Goal: Transaction & Acquisition: Book appointment/travel/reservation

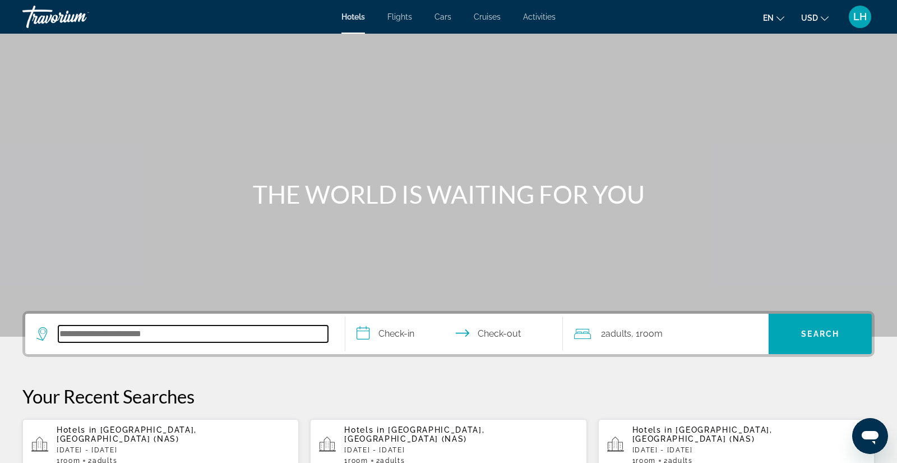
click at [186, 337] on input "Search hotel destination" at bounding box center [193, 333] width 270 height 17
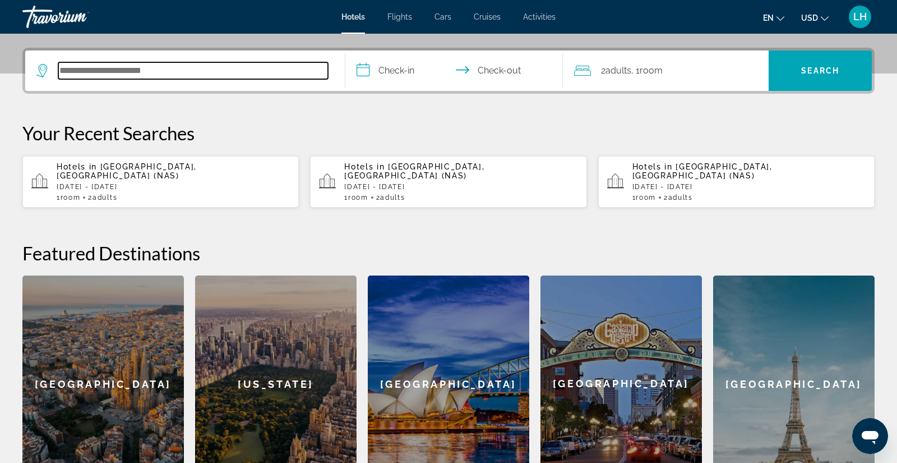
scroll to position [274, 0]
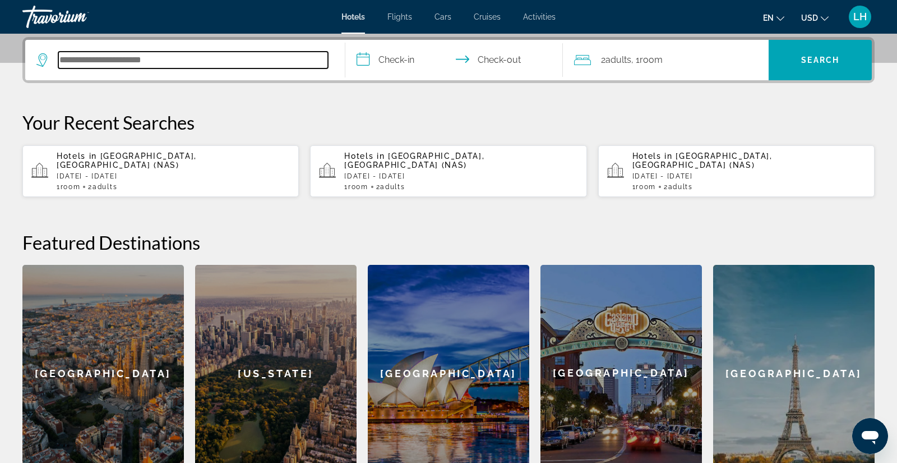
click at [183, 57] on input "Search hotel destination" at bounding box center [193, 60] width 270 height 17
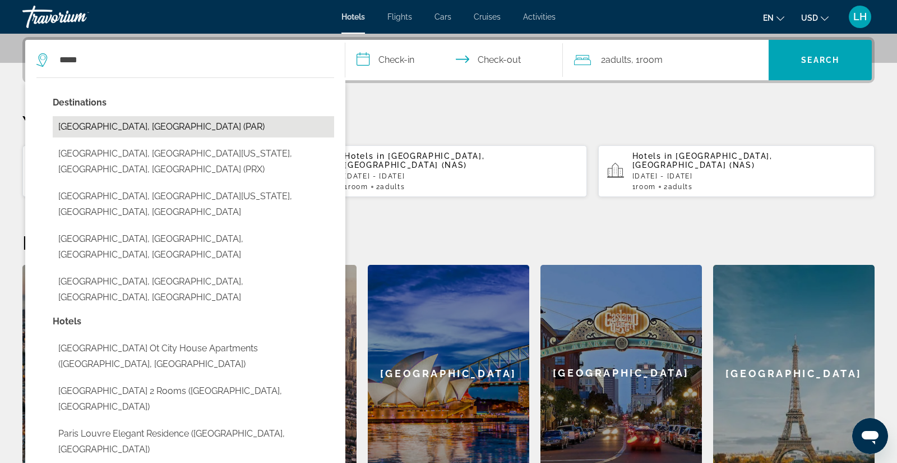
click at [118, 130] on button "[GEOGRAPHIC_DATA], [GEOGRAPHIC_DATA] (PAR)" at bounding box center [193, 126] width 281 height 21
type input "**********"
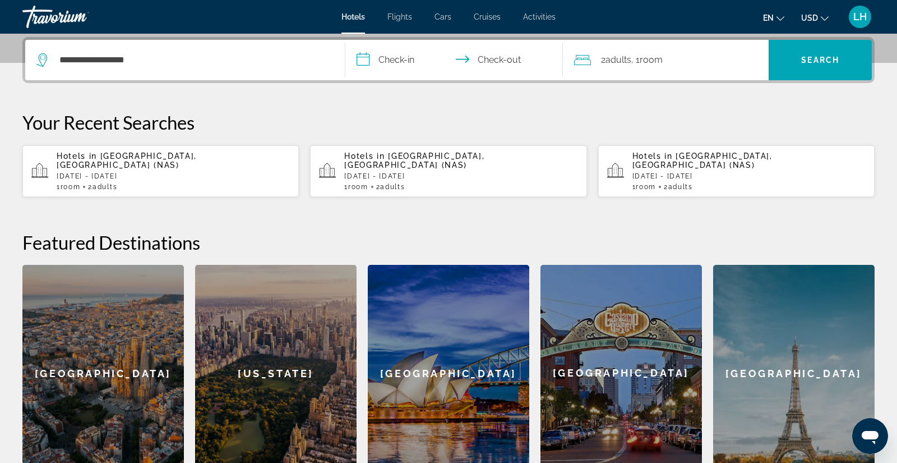
click at [364, 58] on input "**********" at bounding box center [456, 62] width 222 height 44
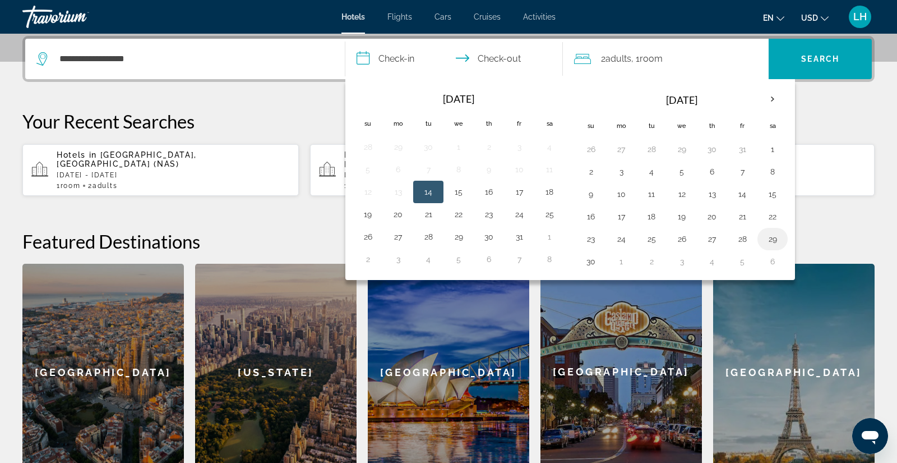
scroll to position [270, 0]
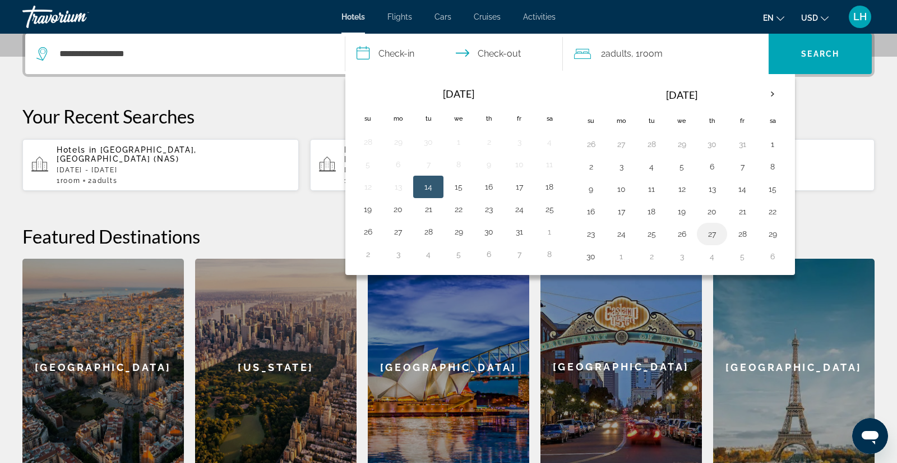
click at [706, 235] on button "27" at bounding box center [712, 234] width 18 height 16
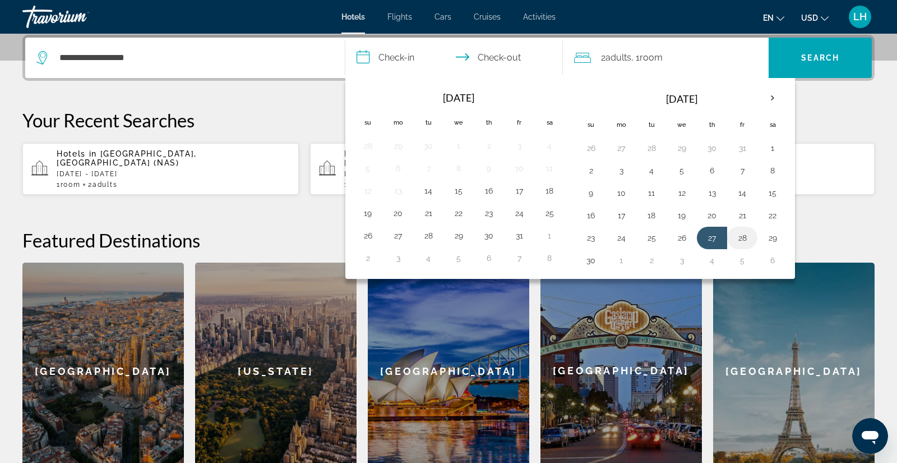
click at [740, 236] on button "28" at bounding box center [742, 238] width 18 height 16
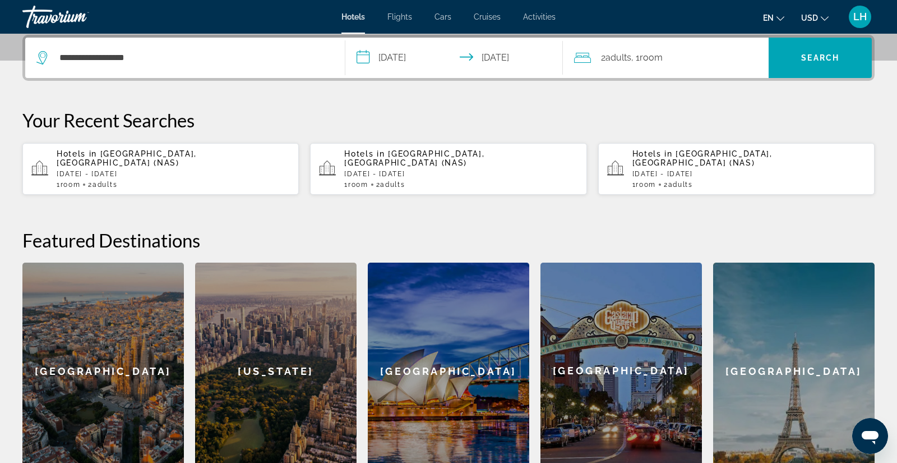
click at [401, 62] on input "**********" at bounding box center [456, 60] width 222 height 44
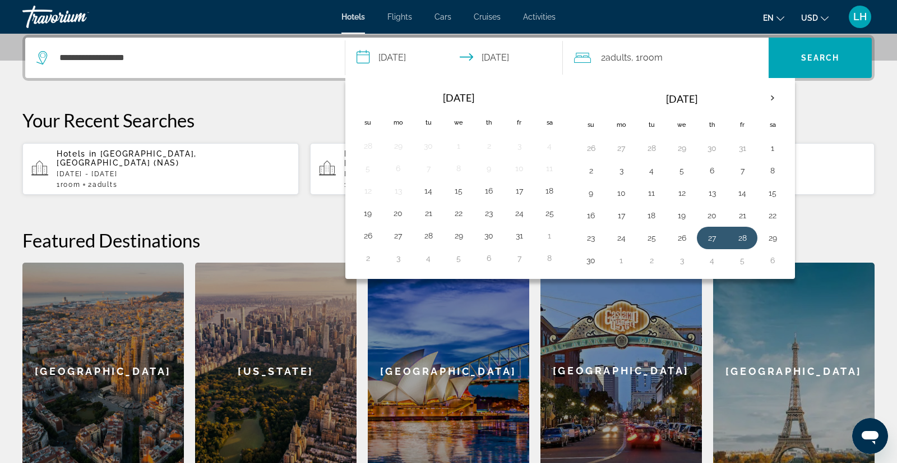
scroll to position [274, 0]
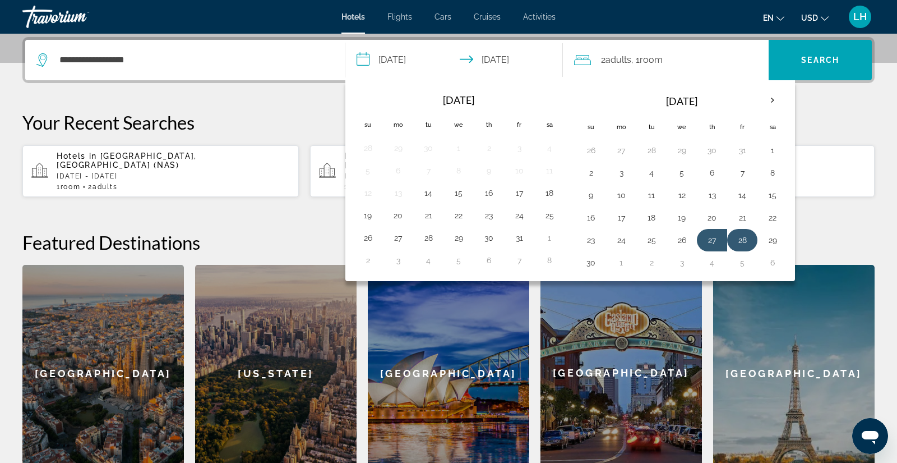
click at [742, 235] on button "28" at bounding box center [742, 240] width 18 height 16
click at [584, 260] on button "30" at bounding box center [591, 263] width 18 height 16
type input "**********"
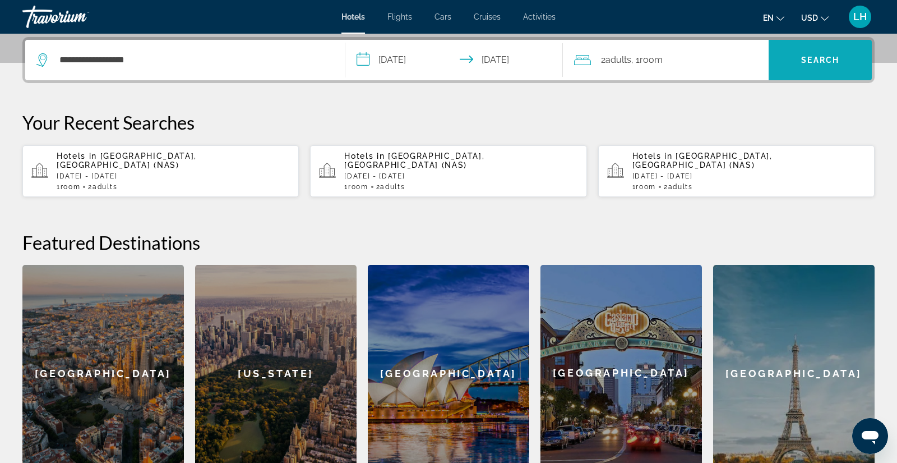
scroll to position [275, 0]
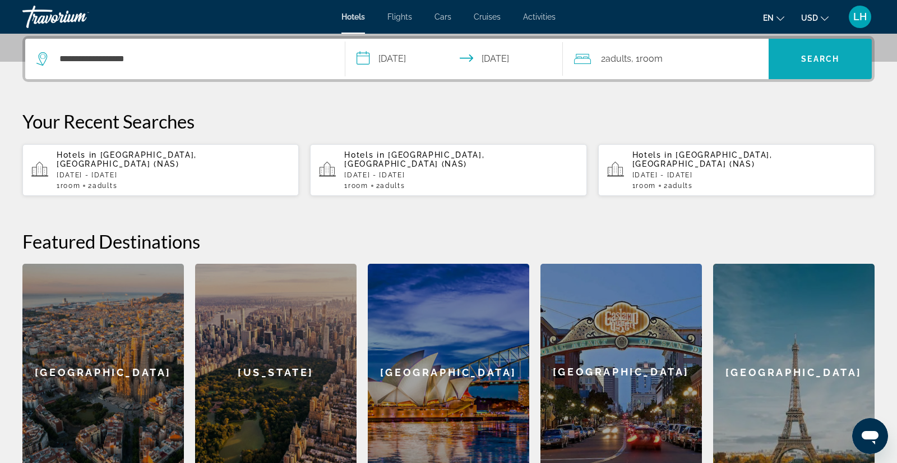
click at [822, 60] on span "Search" at bounding box center [820, 58] width 38 height 9
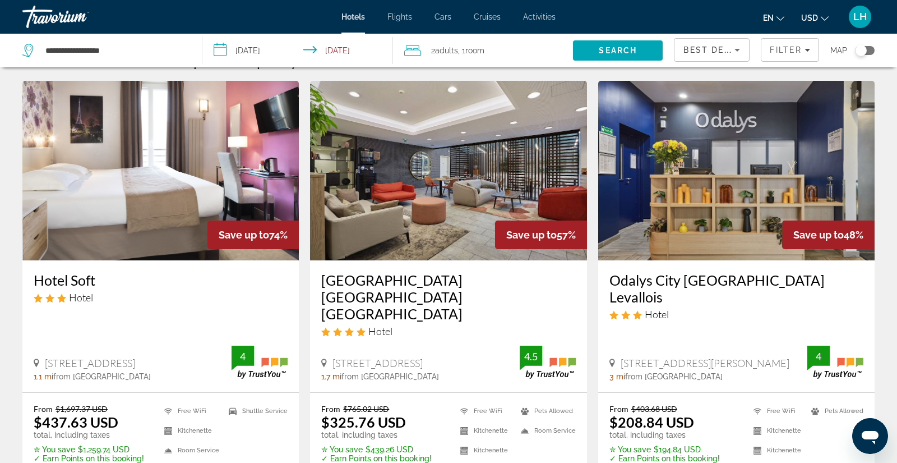
scroll to position [37, 0]
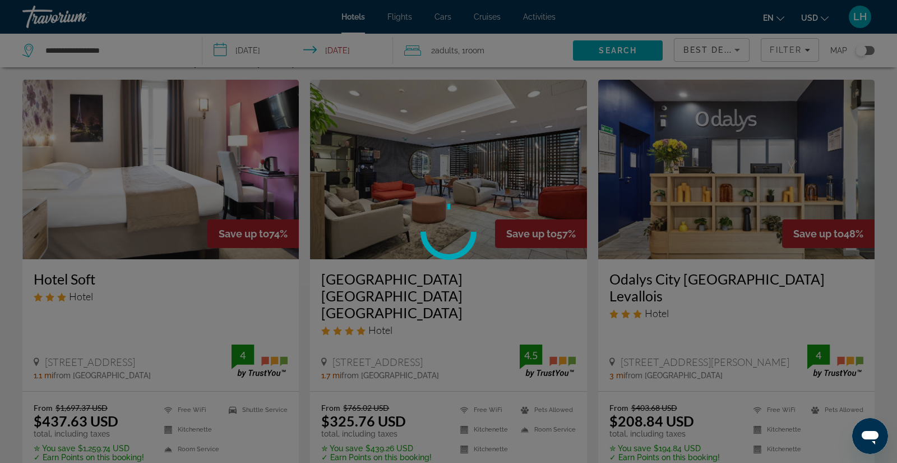
scroll to position [26, 0]
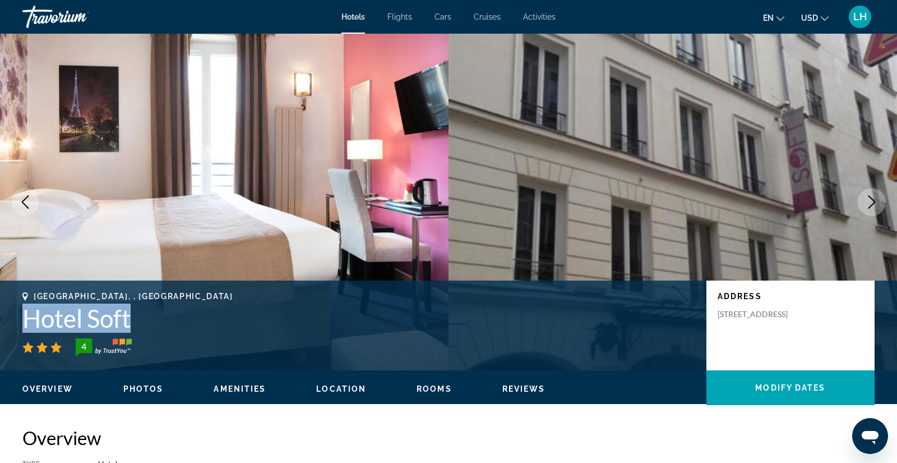
drag, startPoint x: 155, startPoint y: 320, endPoint x: 71, endPoint y: 320, distance: 84.1
click at [17, 314] on div "[GEOGRAPHIC_DATA], , [GEOGRAPHIC_DATA] Hotel Soft 4 Address [STREET_ADDRESS]" at bounding box center [448, 325] width 897 height 67
copy h1 "Hotel Soft"
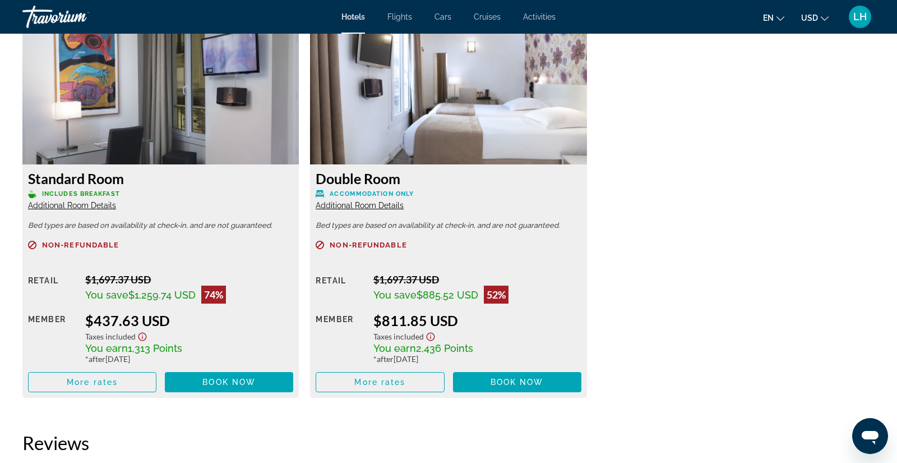
scroll to position [1502, 0]
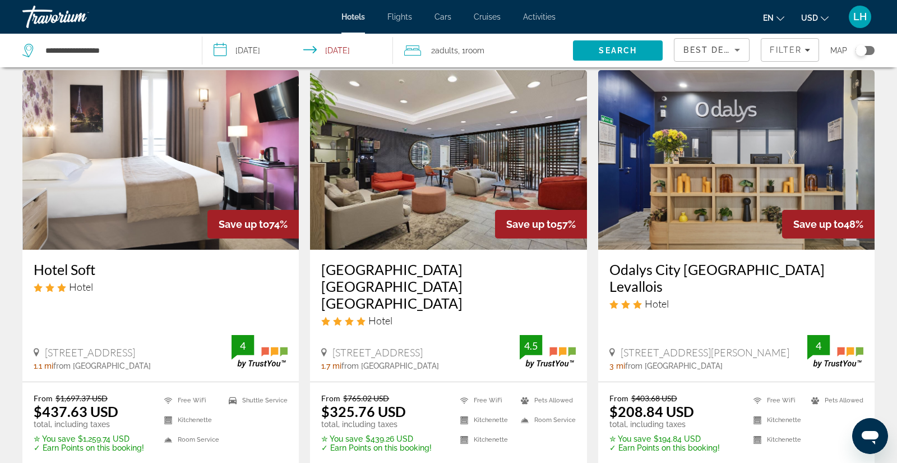
scroll to position [37, 0]
